Goal: Information Seeking & Learning: Learn about a topic

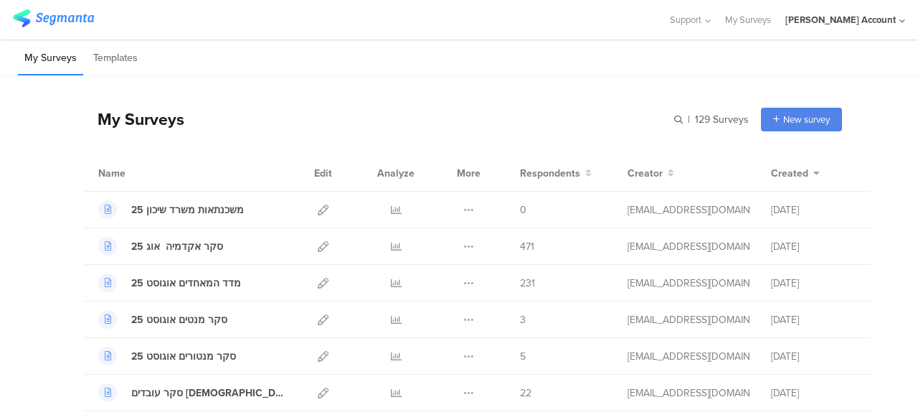
scroll to position [143, 0]
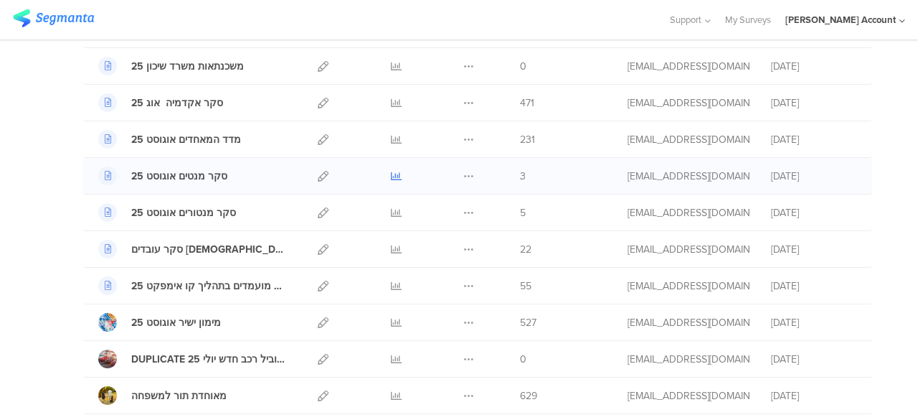
click at [391, 171] on icon at bounding box center [396, 176] width 11 height 11
click at [391, 207] on icon at bounding box center [396, 212] width 11 height 11
click at [391, 247] on icon at bounding box center [396, 249] width 11 height 11
click at [391, 285] on icon at bounding box center [396, 285] width 11 height 11
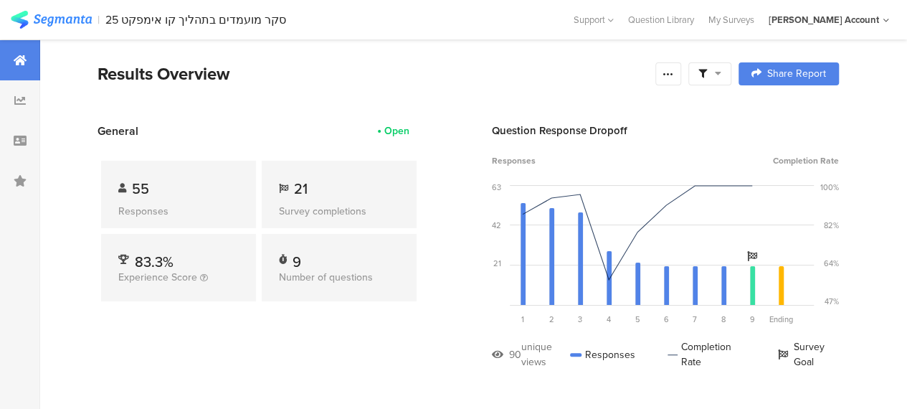
click at [378, 365] on div "General Open 55 Responses 21 Survey completions 83.3% Experience Score 9 Number…" at bounding box center [259, 257] width 323 height 268
click at [140, 192] on span "55" at bounding box center [140, 189] width 17 height 22
click at [239, 336] on div "General Open 55 Responses 21 Survey completions 83.3% Experience Score 9 Number…" at bounding box center [259, 257] width 323 height 268
drag, startPoint x: 136, startPoint y: 188, endPoint x: 176, endPoint y: 186, distance: 40.9
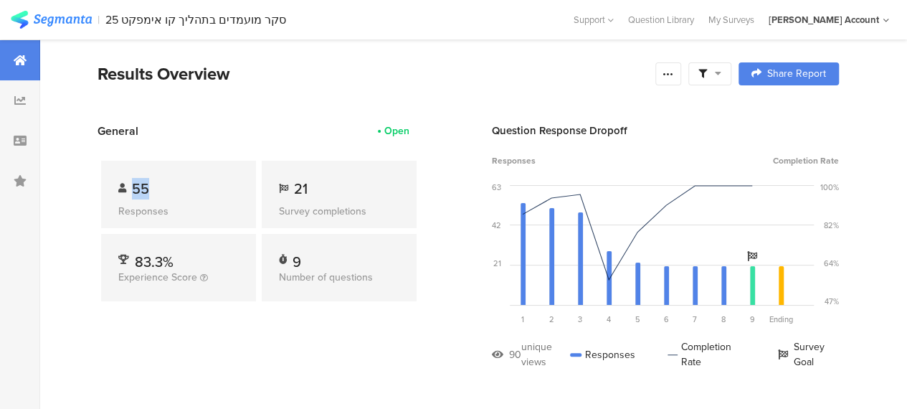
click at [176, 186] on div "55" at bounding box center [178, 189] width 120 height 22
click at [303, 191] on span "21" at bounding box center [301, 189] width 14 height 22
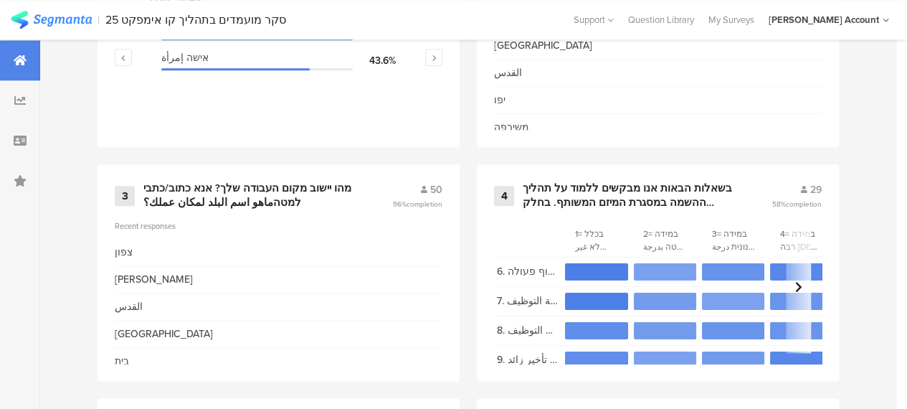
scroll to position [789, 0]
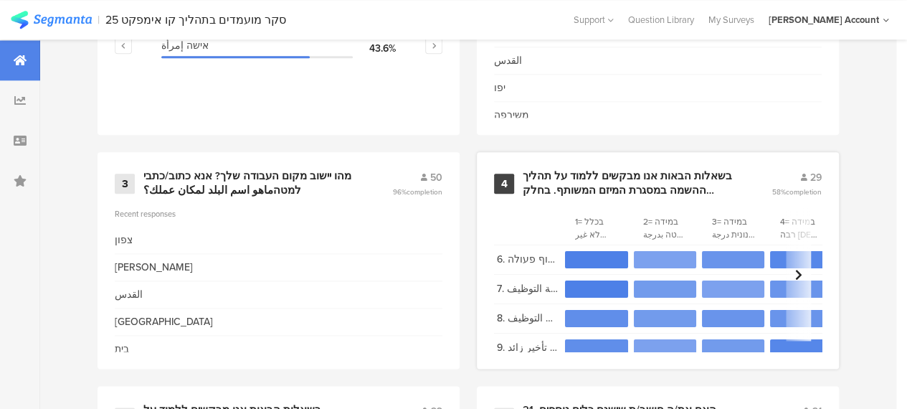
click at [626, 183] on div "בשאלות הבאות אנו מבקשים ללמוד על תהליך ההשמה במסגרת המיזם המשותף. בחלק מהשאלות …" at bounding box center [630, 183] width 214 height 28
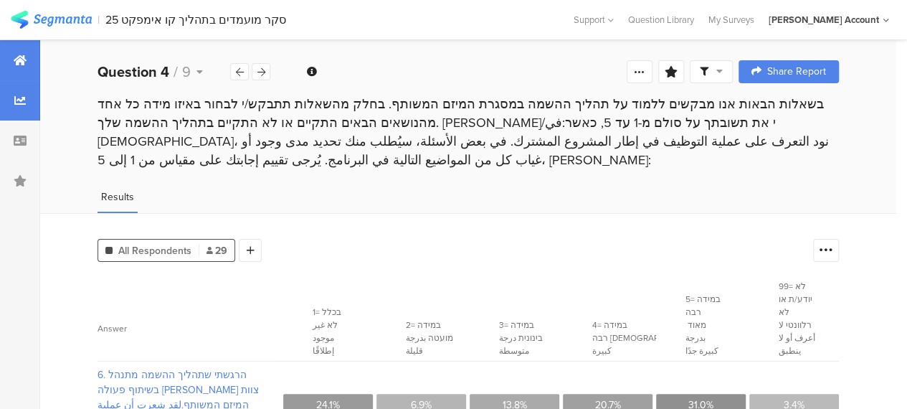
click at [24, 54] on div at bounding box center [20, 60] width 40 height 40
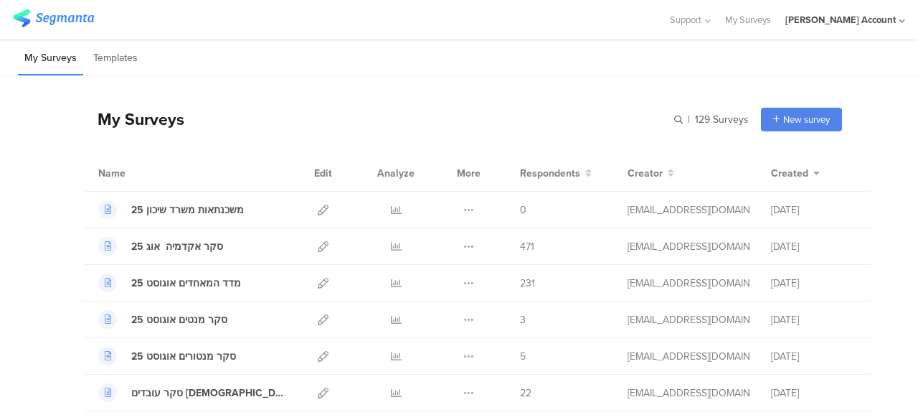
click at [383, 22] on div at bounding box center [334, 20] width 642 height 24
click at [455, 120] on div "My Surveys | 129 Surveys New survey Start from scratch Choose from templates" at bounding box center [462, 118] width 759 height 57
